Goal: Transaction & Acquisition: Obtain resource

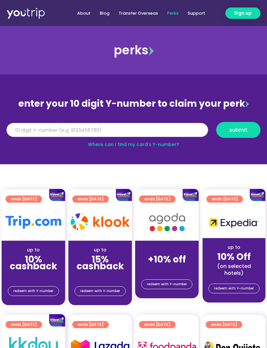
click at [37, 132] on input "Y Number" at bounding box center [107, 130] width 201 height 14
type input "8135424933"
click at [239, 132] on span "submit" at bounding box center [238, 130] width 18 height 5
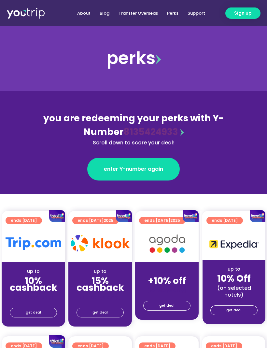
click at [142, 169] on span "enter Y-number again" at bounding box center [133, 169] width 59 height 8
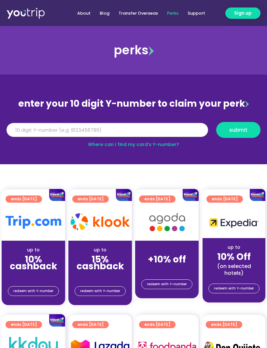
click at [45, 130] on input "Y Number" at bounding box center [107, 130] width 201 height 14
type input "8135424933"
click at [237, 132] on span "submit" at bounding box center [238, 130] width 18 height 5
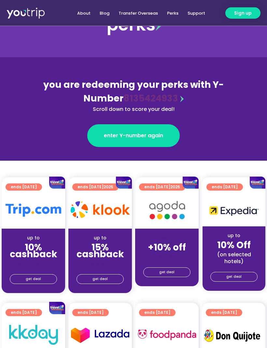
scroll to position [35, 0]
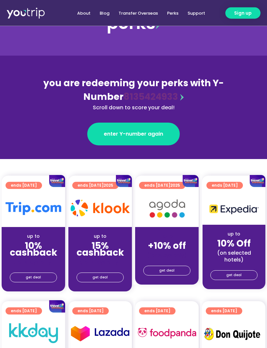
click at [40, 278] on span "get deal" at bounding box center [33, 277] width 15 height 9
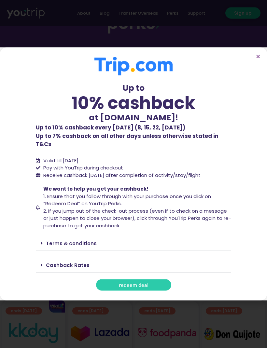
scroll to position [35, 0]
click at [153, 291] on link "redeem deal" at bounding box center [133, 284] width 75 height 11
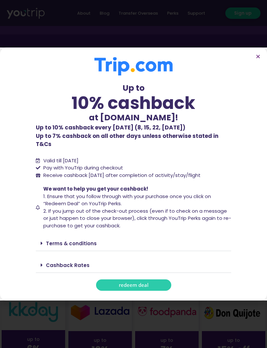
scroll to position [57, 0]
